Goal: Task Accomplishment & Management: Use online tool/utility

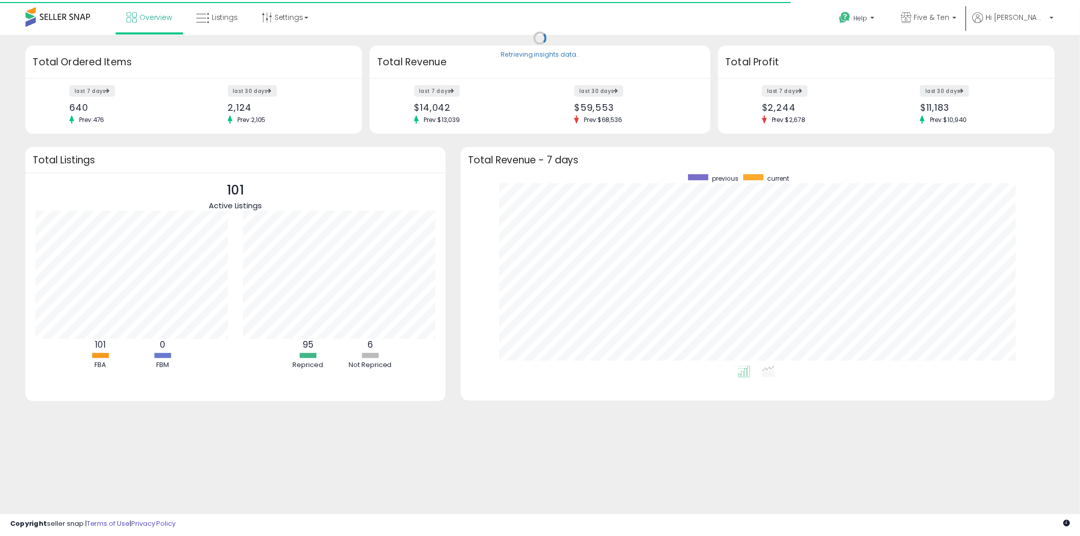
scroll to position [192, 579]
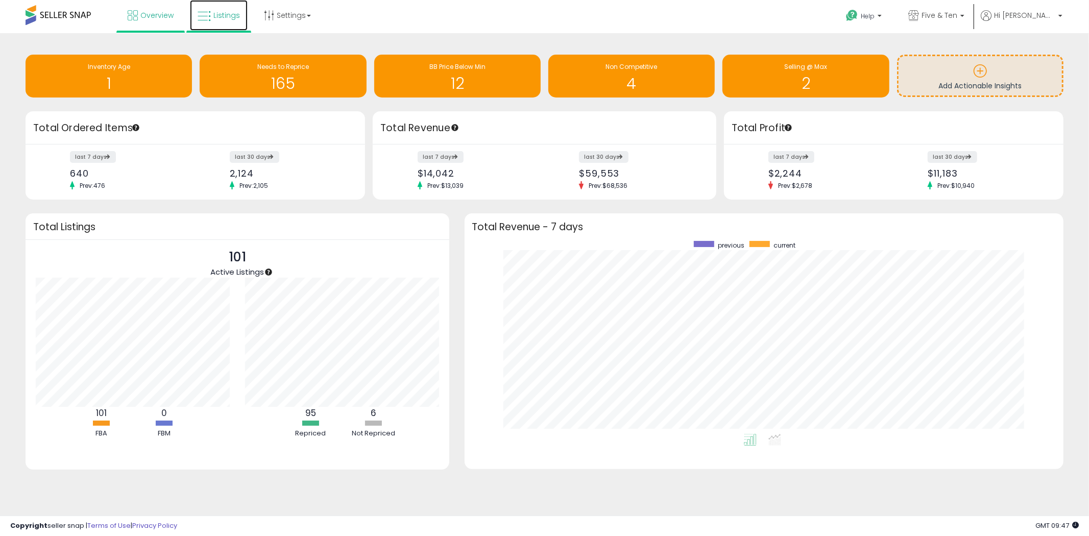
click at [227, 22] on link "Listings" at bounding box center [219, 15] width 58 height 31
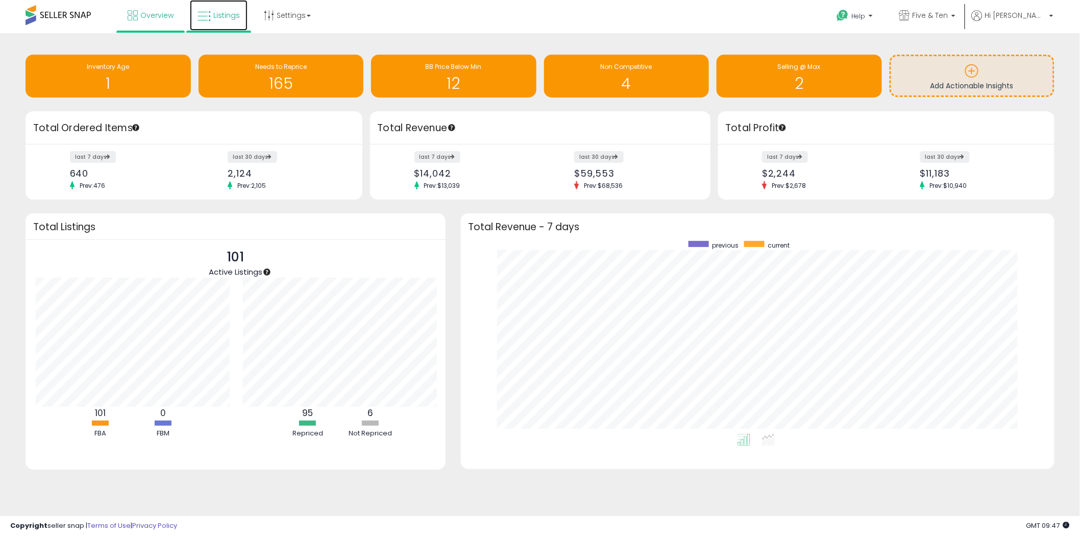
scroll to position [510205, 509824]
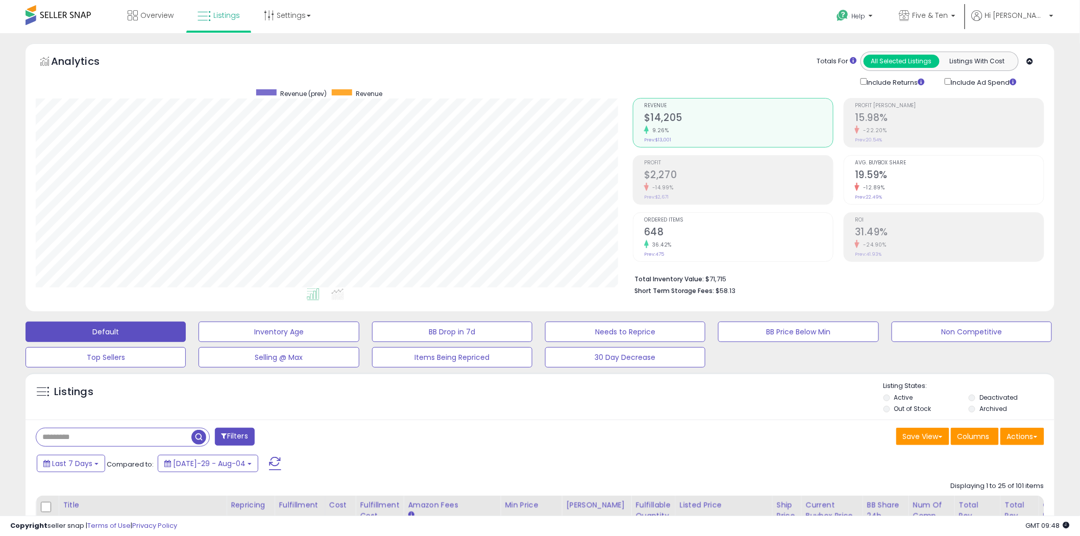
scroll to position [209, 597]
click at [226, 17] on span "Listings" at bounding box center [226, 15] width 27 height 10
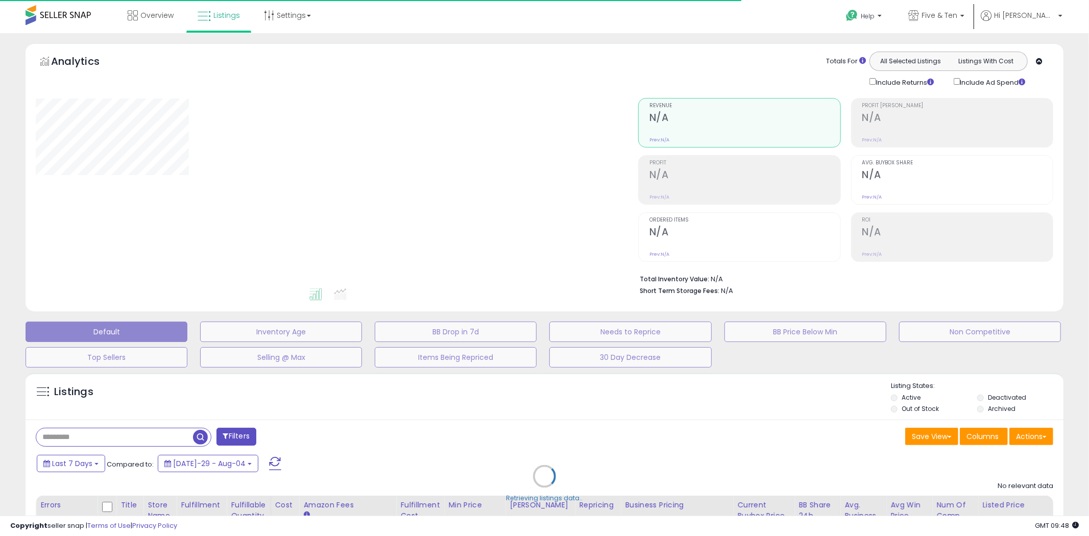
click at [139, 439] on div "Retrieving listings data.." at bounding box center [544, 483] width 1053 height 233
click at [129, 436] on div "Retrieving listings data.." at bounding box center [544, 483] width 1053 height 233
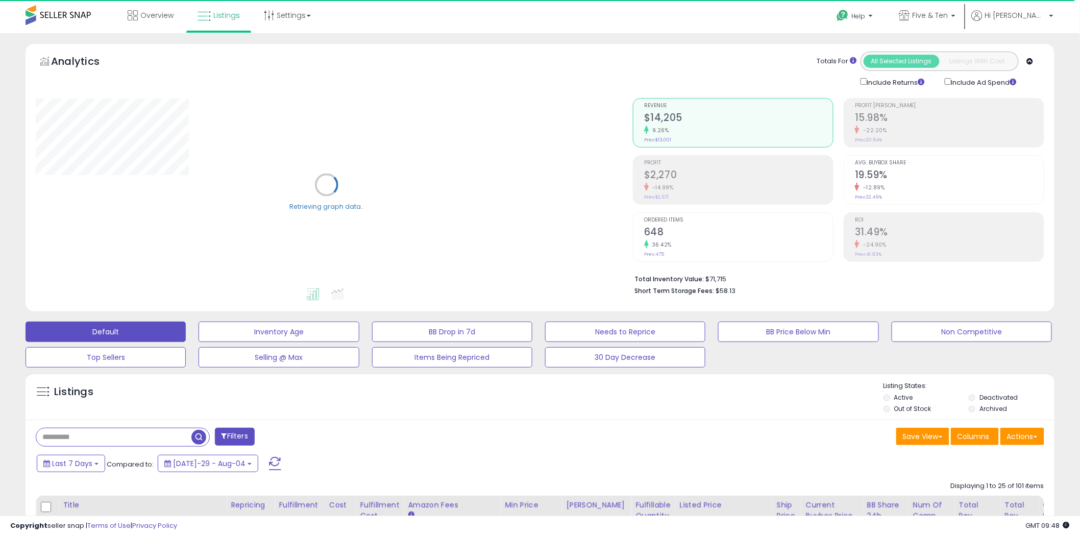
drag, startPoint x: 90, startPoint y: 437, endPoint x: 167, endPoint y: 439, distance: 76.6
click at [90, 437] on input "text" at bounding box center [113, 437] width 155 height 18
paste input "**********"
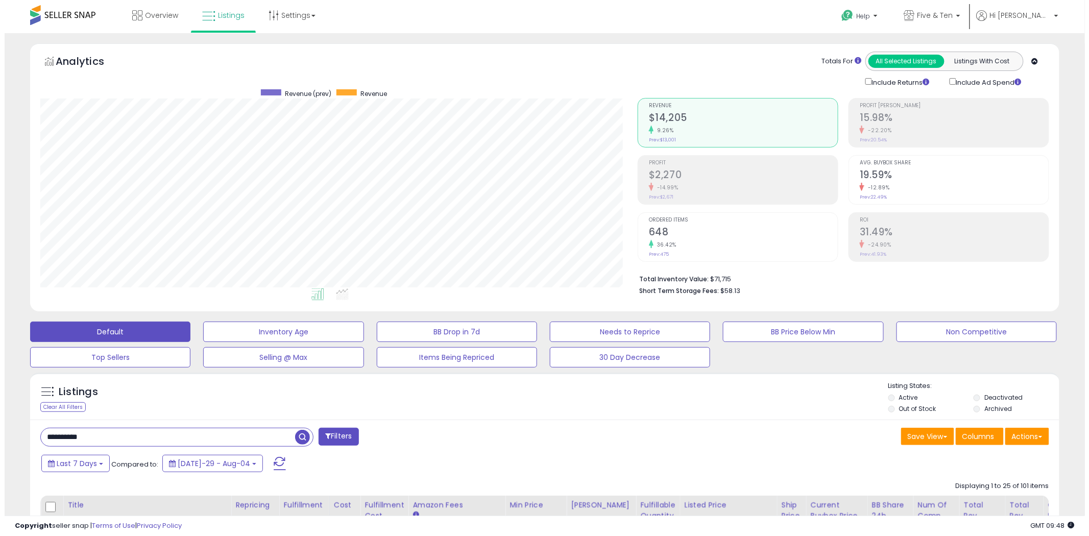
scroll to position [209, 597]
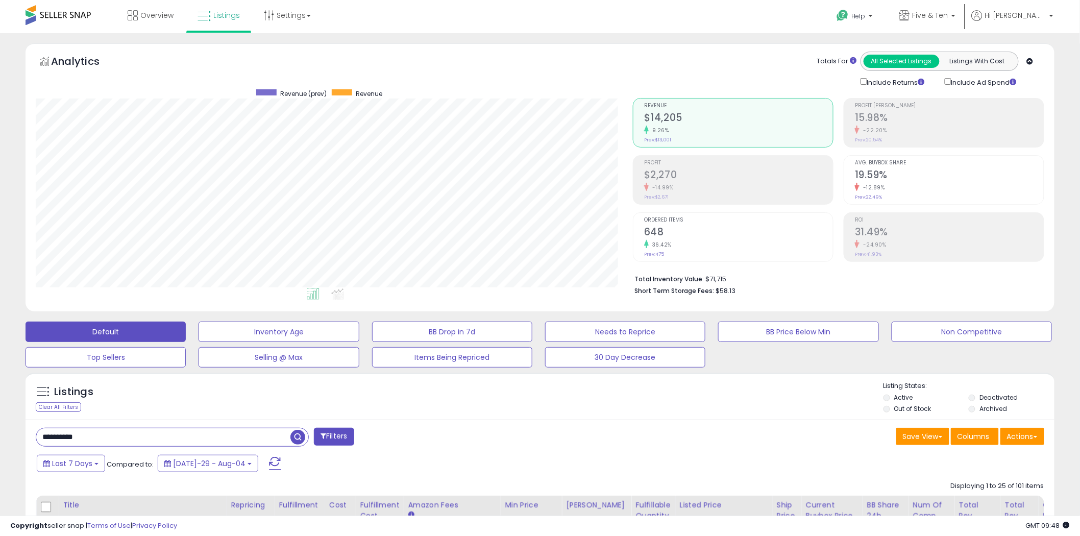
drag, startPoint x: 292, startPoint y: 439, endPoint x: 234, endPoint y: 425, distance: 60.4
click at [292, 440] on span "button" at bounding box center [297, 437] width 15 height 15
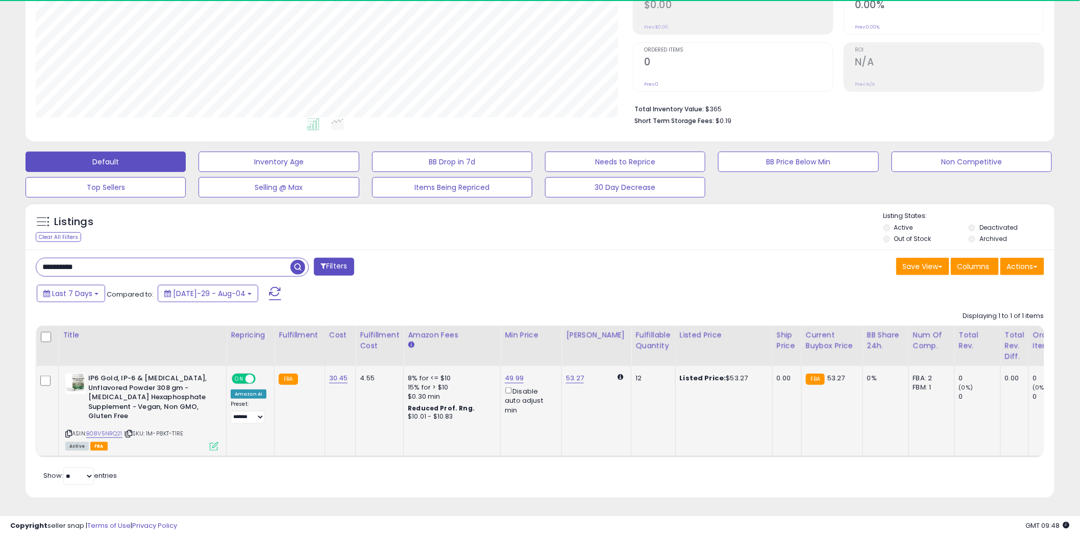
scroll to position [209, 597]
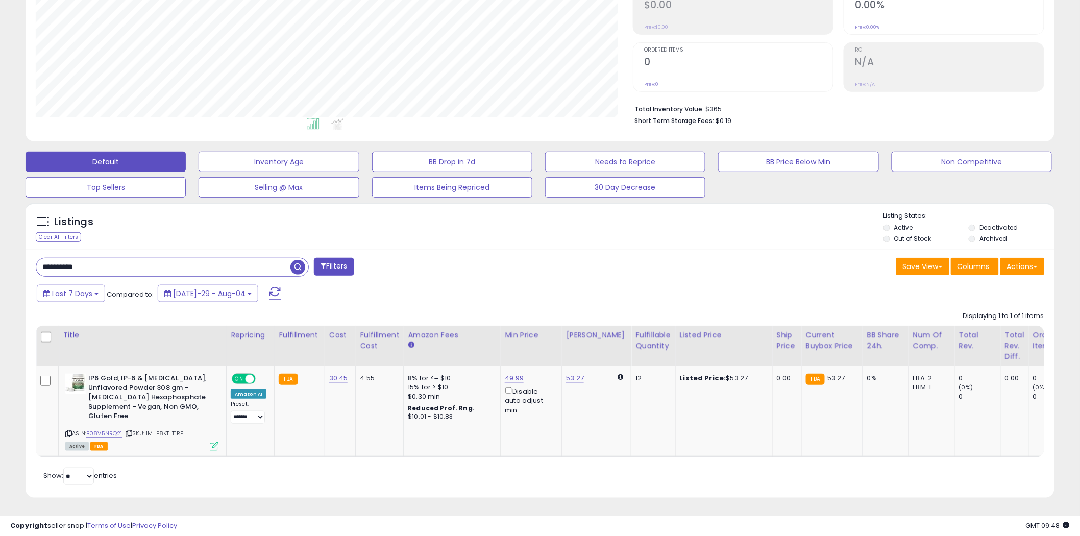
drag, startPoint x: 244, startPoint y: 253, endPoint x: 46, endPoint y: 254, distance: 198.0
click at [46, 258] on input "**********" at bounding box center [163, 267] width 254 height 18
type input "*"
click at [298, 260] on span "button" at bounding box center [297, 267] width 15 height 15
